Goal: Information Seeking & Learning: Find specific page/section

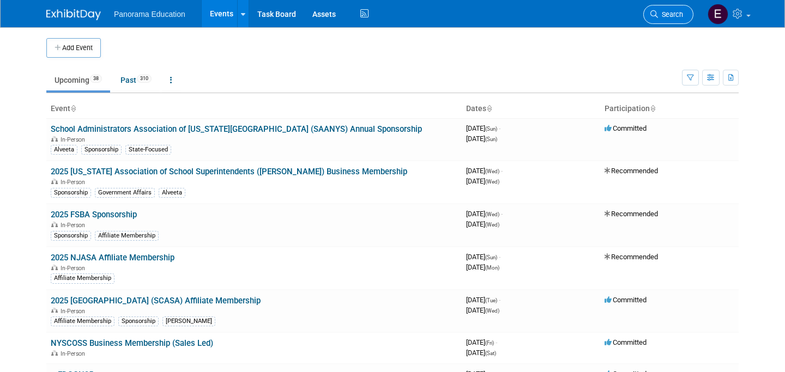
click at [671, 14] on span "Search" at bounding box center [670, 14] width 25 height 8
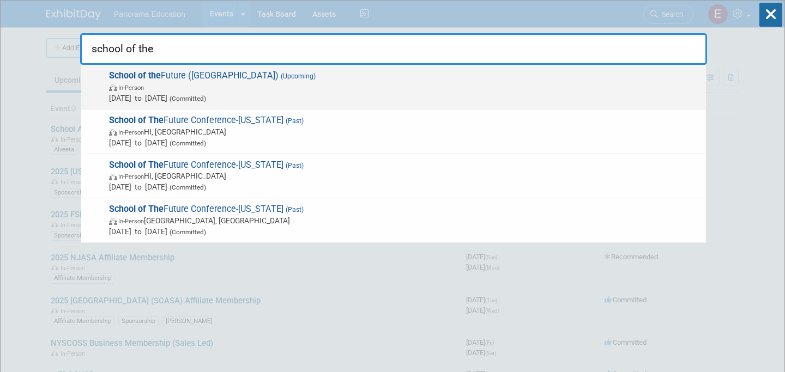
type input "school of the"
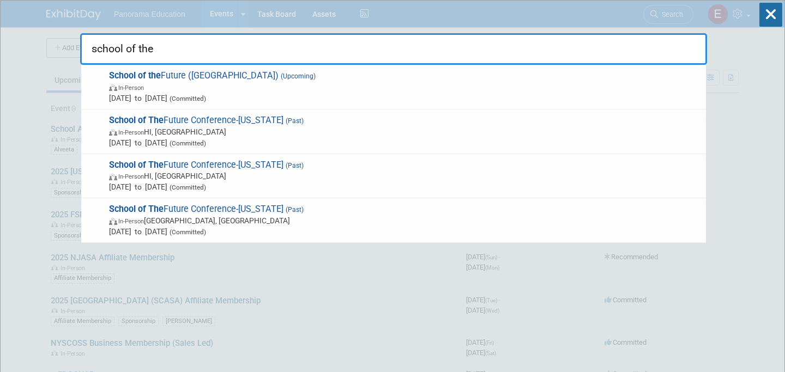
click at [434, 85] on span "In-Person" at bounding box center [404, 87] width 591 height 11
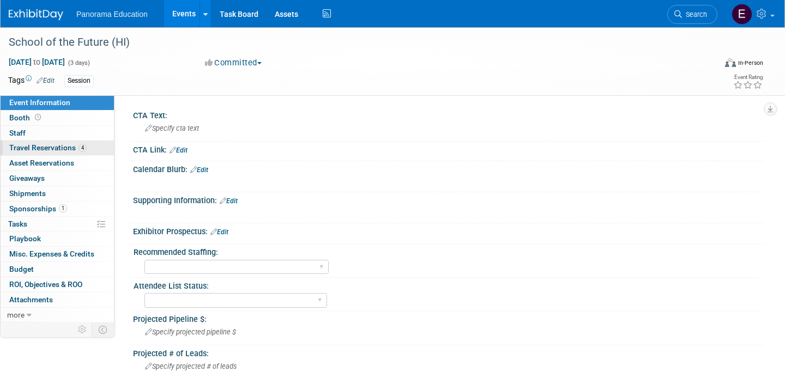
click at [63, 147] on span "Travel Reservations 4" at bounding box center [47, 147] width 77 height 9
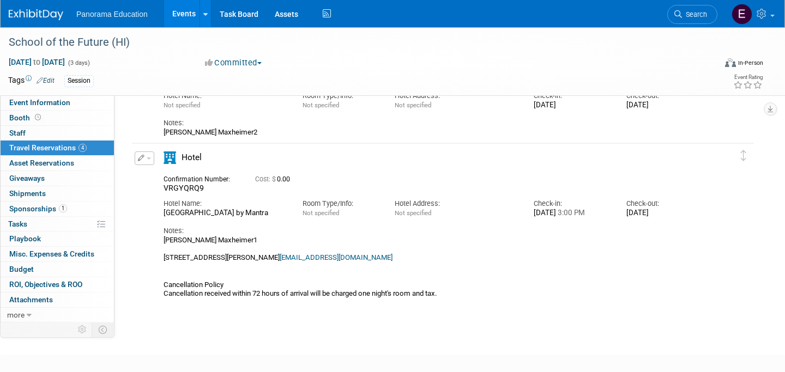
scroll to position [342, 0]
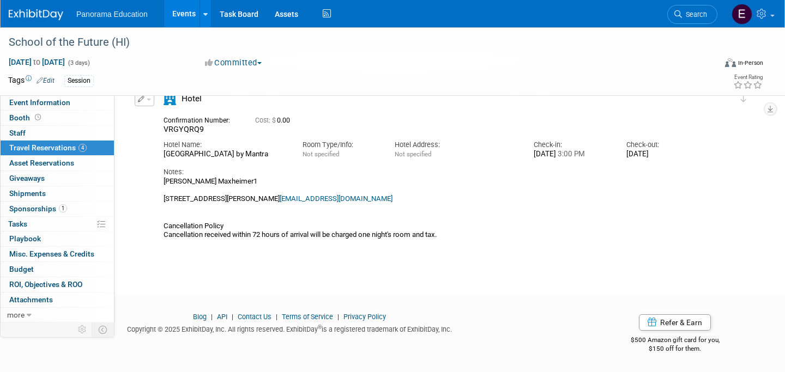
click at [36, 17] on img at bounding box center [36, 14] width 55 height 11
